Goal: Task Accomplishment & Management: Manage account settings

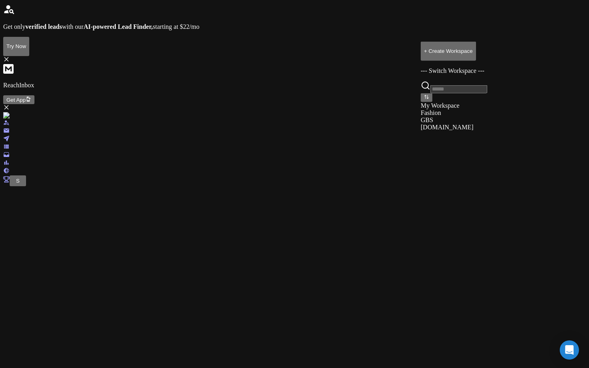
click at [448, 131] on div "[DOMAIN_NAME]" at bounding box center [454, 126] width 66 height 7
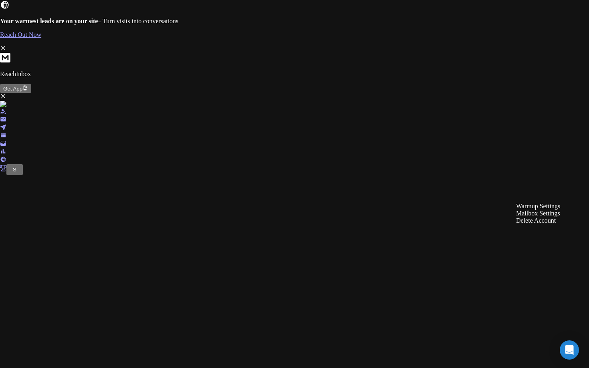
click at [543, 217] on div "Mailbox Settings" at bounding box center [538, 213] width 44 height 7
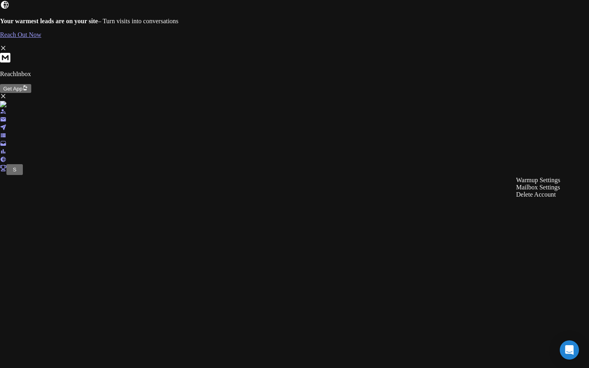
click at [533, 198] on div "Delete Account" at bounding box center [538, 194] width 44 height 7
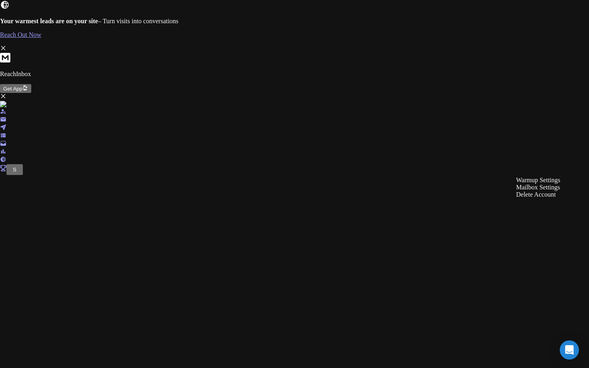
click at [540, 191] on div "Mailbox Settings" at bounding box center [538, 187] width 44 height 7
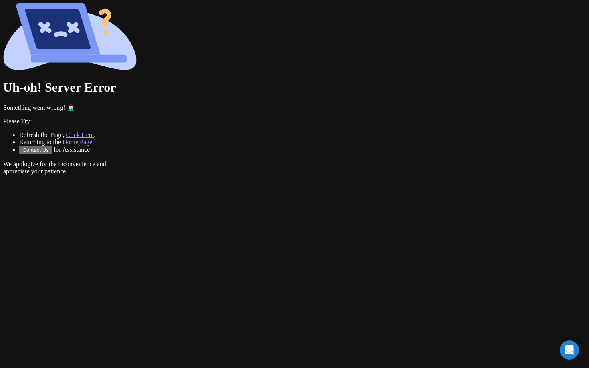
click at [91, 49] on icon at bounding box center [57, 29] width 65 height 40
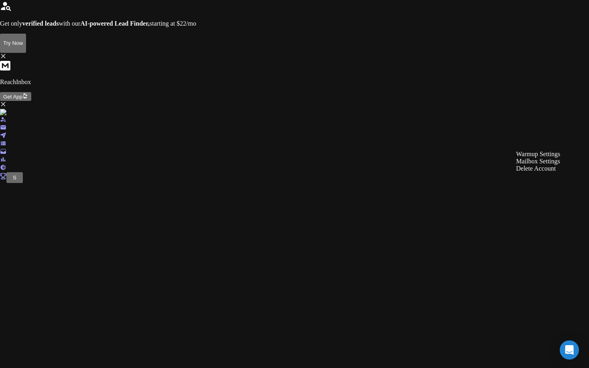
click at [554, 165] on div "Mailbox Settings" at bounding box center [538, 161] width 44 height 7
click at [543, 243] on div "Mailbox Settings" at bounding box center [538, 239] width 44 height 7
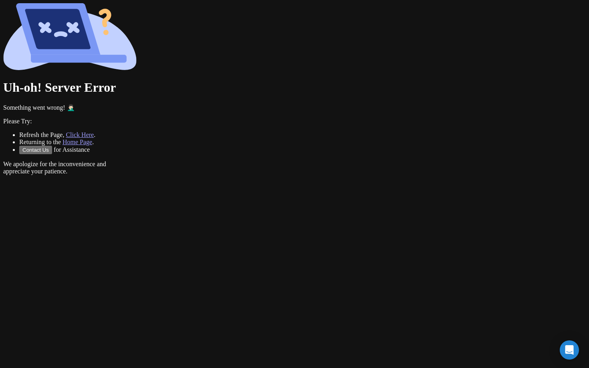
click at [3, 110] on div "Uh-oh! Server Error Something went wrong! 🤦🏻‍♂️ Please Try: Refresh the Page, C…" at bounding box center [294, 89] width 582 height 172
